Goal: Task Accomplishment & Management: Manage account settings

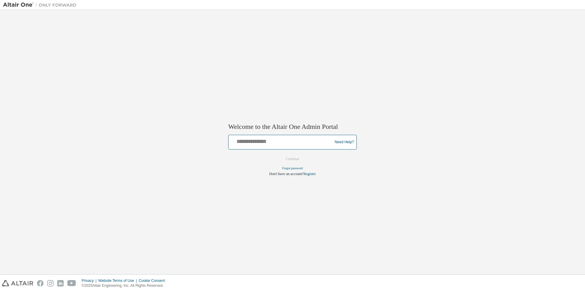
click at [262, 144] on input "text" at bounding box center [281, 140] width 101 height 9
type input "**********"
click at [293, 159] on button "Continue" at bounding box center [292, 159] width 26 height 9
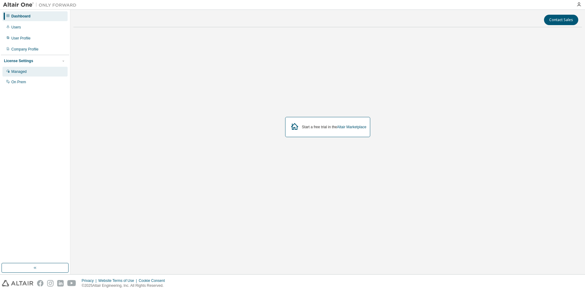
click at [35, 74] on div "Managed" at bounding box center [34, 72] width 65 height 10
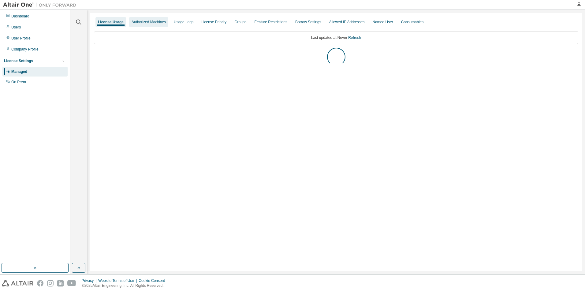
click at [159, 21] on div "Authorized Machines" at bounding box center [149, 22] width 34 height 5
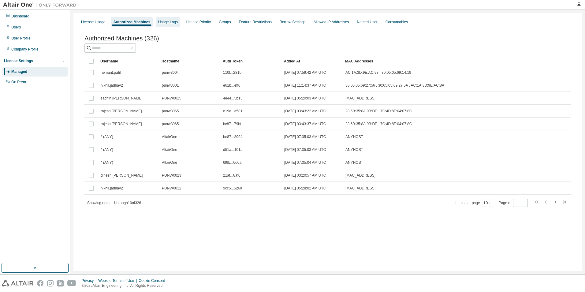
click at [166, 21] on div "Usage Logs" at bounding box center [168, 22] width 20 height 5
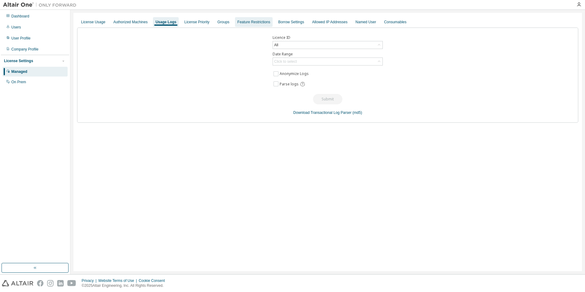
click at [260, 21] on div "Feature Restrictions" at bounding box center [253, 22] width 33 height 5
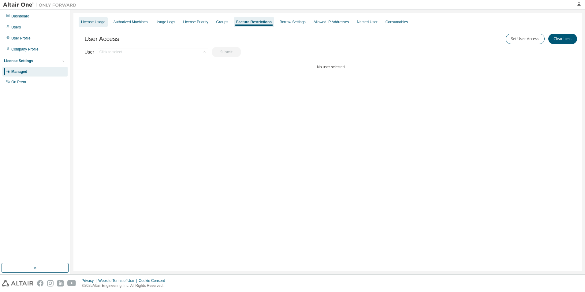
click at [95, 20] on div "License Usage" at bounding box center [93, 22] width 24 height 5
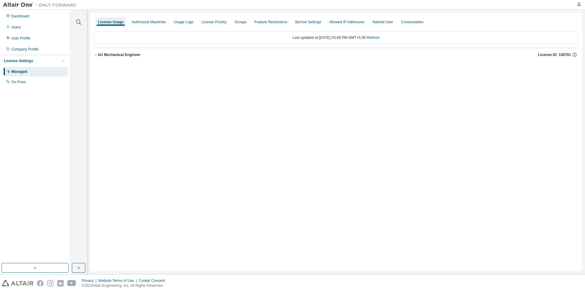
click at [95, 54] on icon "button" at bounding box center [96, 55] width 4 height 4
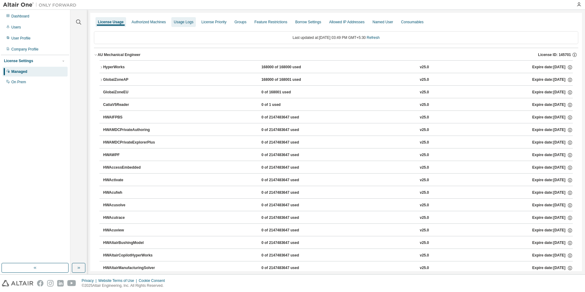
click at [177, 23] on div "Usage Logs" at bounding box center [184, 22] width 20 height 5
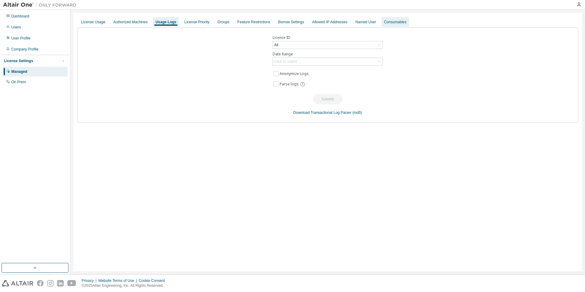
click at [384, 21] on div "Consumables" at bounding box center [395, 22] width 22 height 5
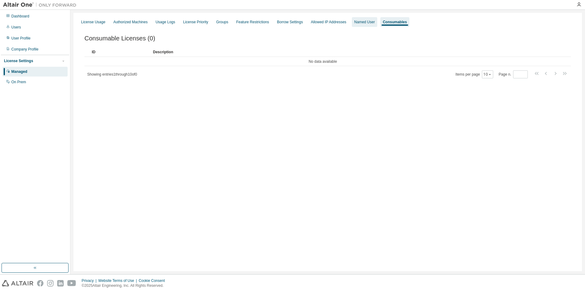
click at [364, 21] on div "Named User" at bounding box center [364, 22] width 21 height 5
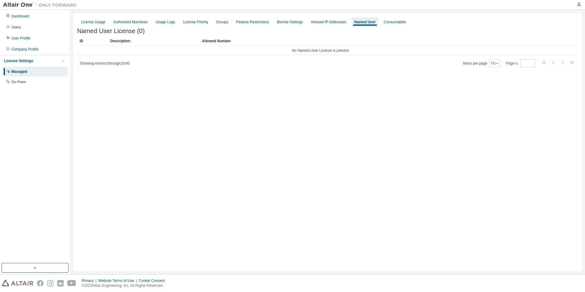
click at [268, 22] on div "License Usage Authorized Machines Usage Logs License Priority Groups Feature Re…" at bounding box center [327, 22] width 501 height 11
click at [238, 22] on div "Feature Restrictions" at bounding box center [252, 22] width 33 height 5
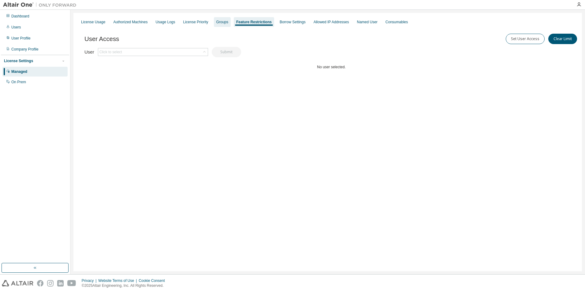
click at [219, 19] on div "Groups" at bounding box center [222, 22] width 17 height 10
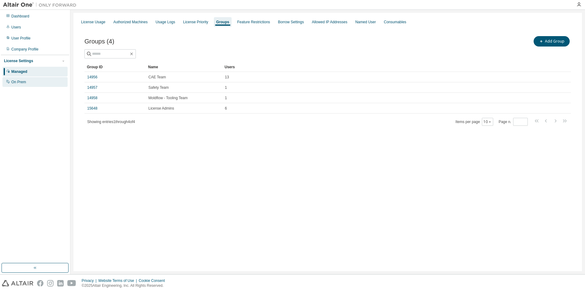
click at [29, 81] on div "On Prem" at bounding box center [34, 82] width 65 height 10
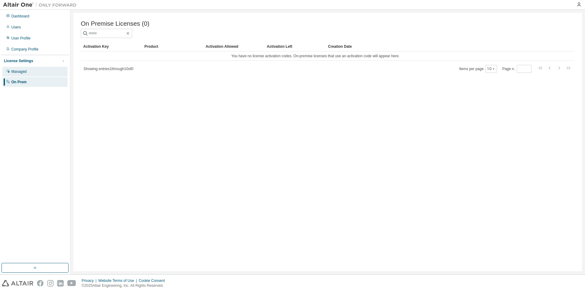
click at [32, 74] on div "Managed" at bounding box center [34, 72] width 65 height 10
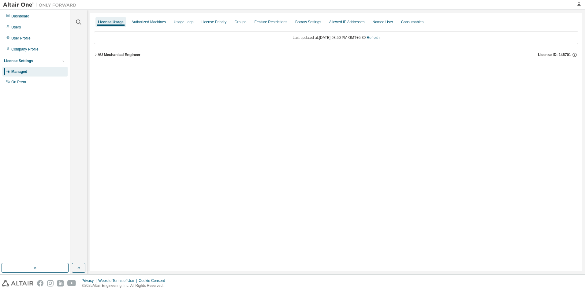
click at [98, 55] on div "AU Mechanical Engineer" at bounding box center [119, 54] width 43 height 5
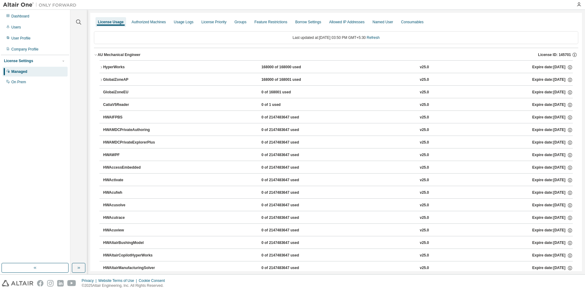
click at [100, 67] on icon "button" at bounding box center [101, 67] width 4 height 4
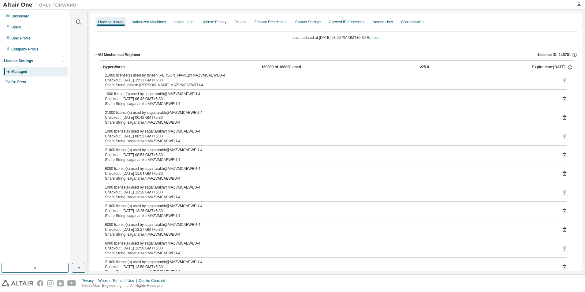
click at [564, 81] on icon at bounding box center [565, 81] width 2 height 2
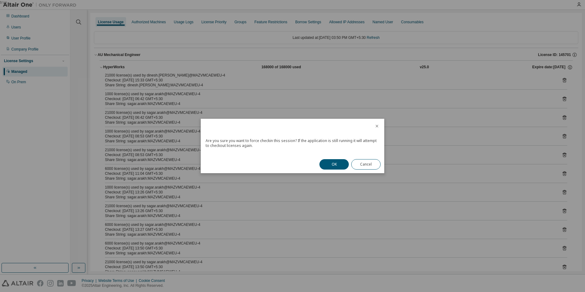
click at [378, 126] on icon "close" at bounding box center [377, 126] width 5 height 5
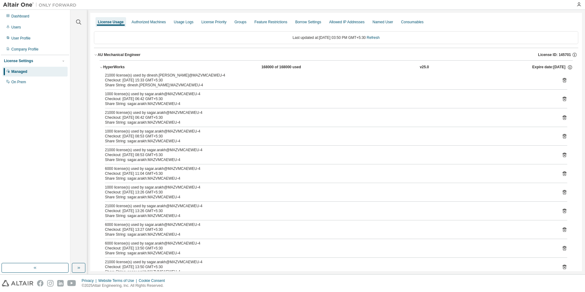
click at [564, 79] on icon at bounding box center [565, 80] width 6 height 6
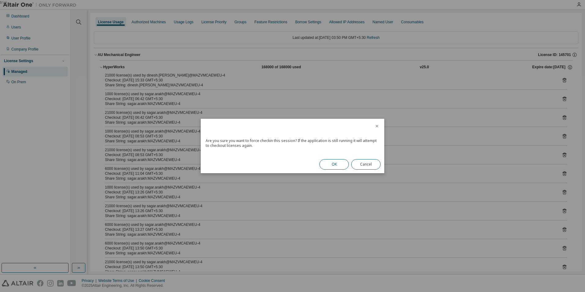
click at [340, 164] on button "OK" at bounding box center [333, 164] width 29 height 10
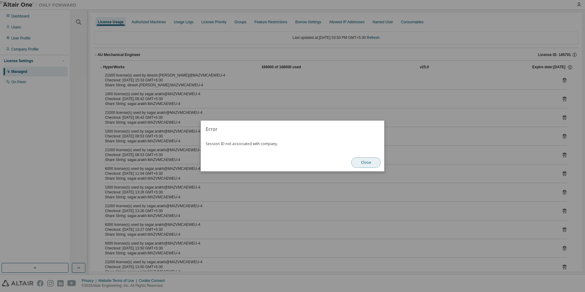
click at [357, 162] on button "Close" at bounding box center [365, 162] width 29 height 10
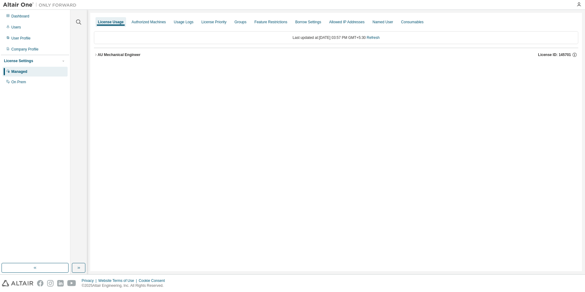
click at [95, 54] on icon "button" at bounding box center [96, 55] width 4 height 4
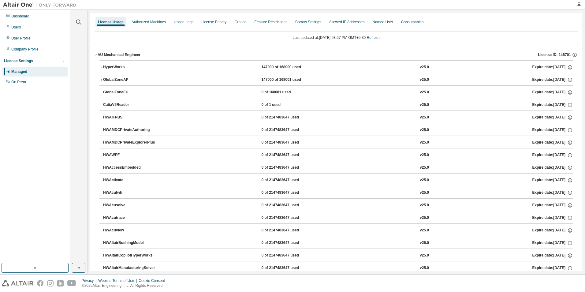
click at [102, 67] on icon "button" at bounding box center [101, 67] width 4 height 4
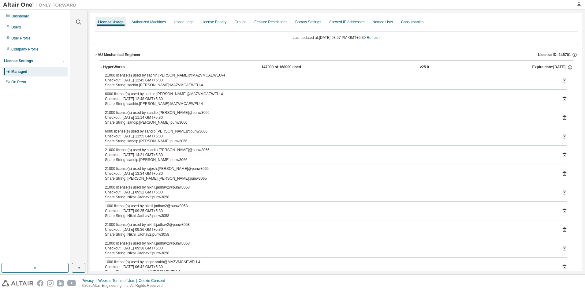
click at [102, 67] on icon "button" at bounding box center [101, 67] width 4 height 4
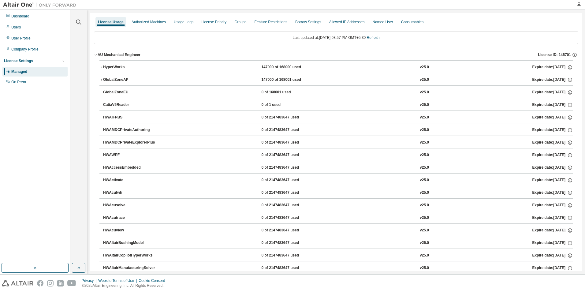
click at [103, 82] on button "GlobalZoneAP 147000 of 168001 used v25.0 Expire date: [DATE]" at bounding box center [335, 79] width 473 height 13
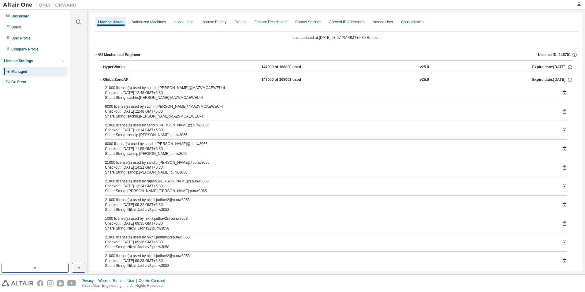
click at [103, 82] on button "GlobalZoneAP 147000 of 168001 used v25.0 Expire date: [DATE]" at bounding box center [335, 79] width 473 height 13
